Goal: Information Seeking & Learning: Understand process/instructions

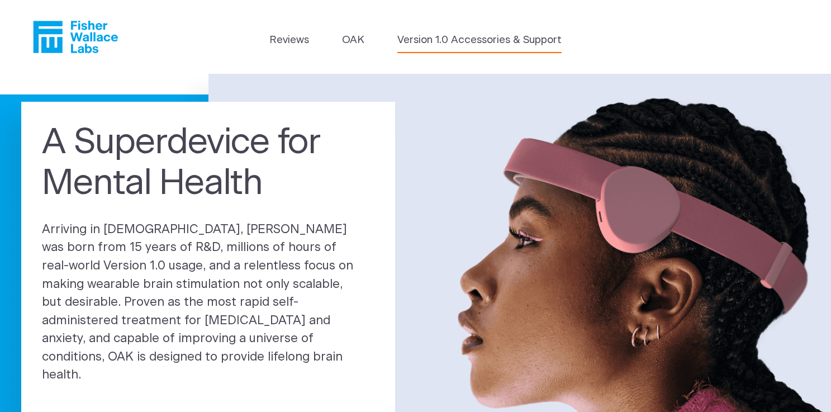
click at [421, 38] on link "Version 1.0 Accessories & Support" at bounding box center [479, 40] width 164 height 16
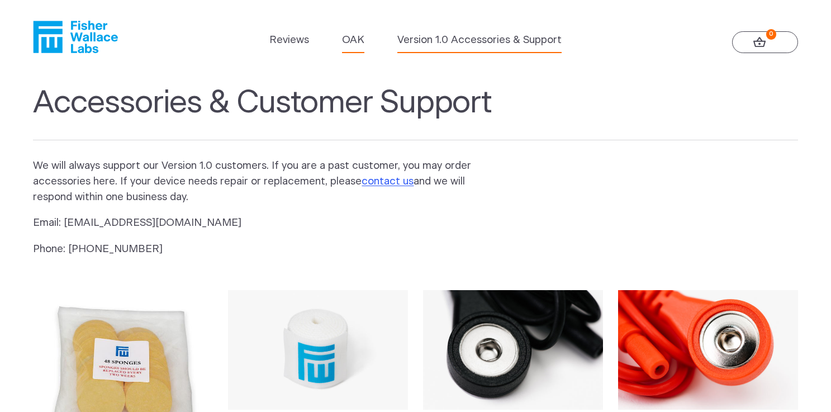
click at [354, 43] on link "OAK" at bounding box center [353, 40] width 22 height 16
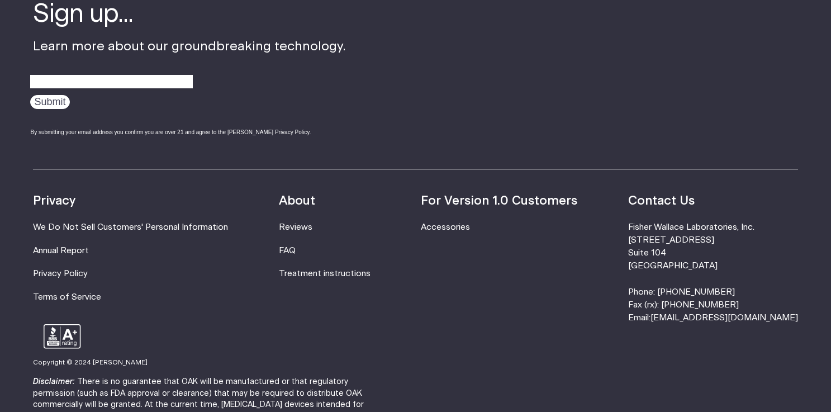
scroll to position [1934, 0]
click at [334, 278] on link "Treatment instructions" at bounding box center [325, 274] width 92 height 8
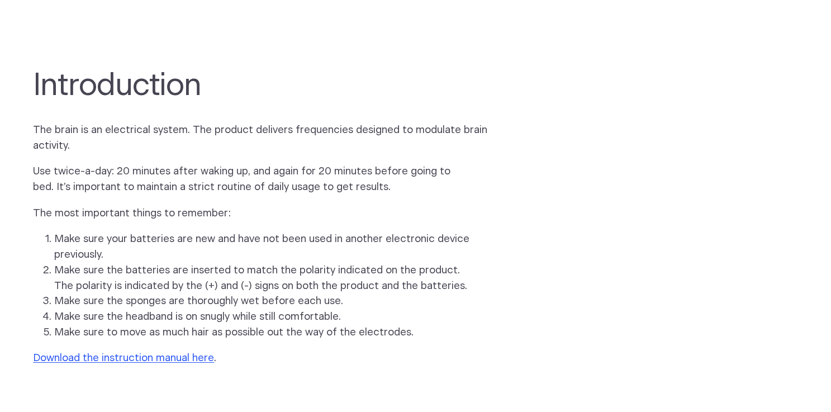
scroll to position [696, 0]
